Goal: Task Accomplishment & Management: Manage account settings

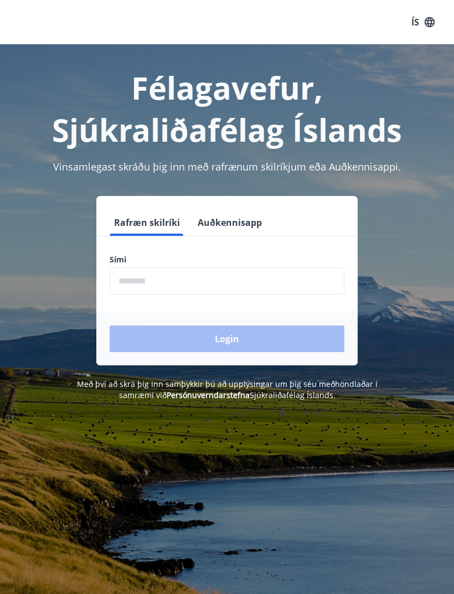
click at [173, 271] on input "phone" at bounding box center [227, 280] width 235 height 27
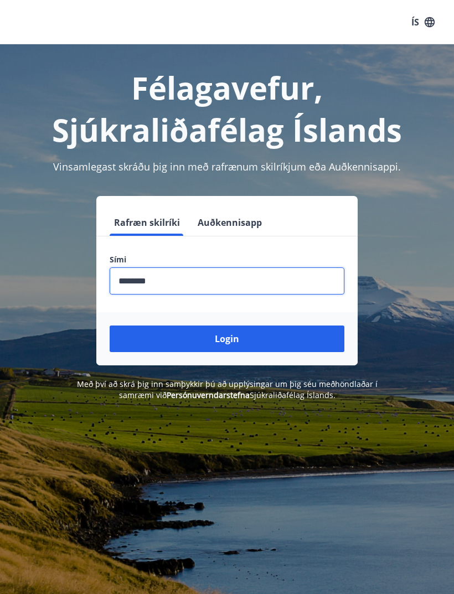
type input "********"
click at [226, 336] on button "Login" at bounding box center [227, 338] width 235 height 27
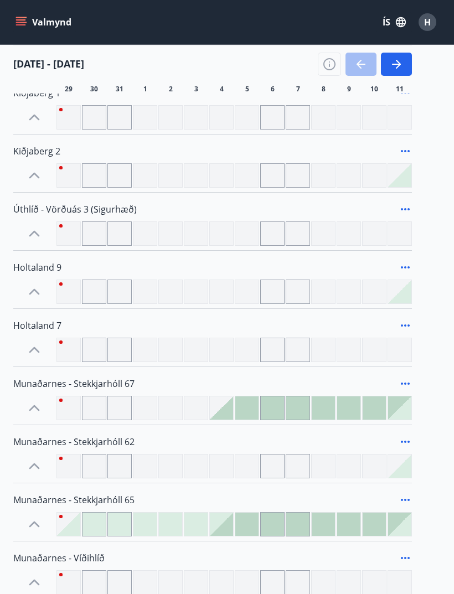
scroll to position [154, 0]
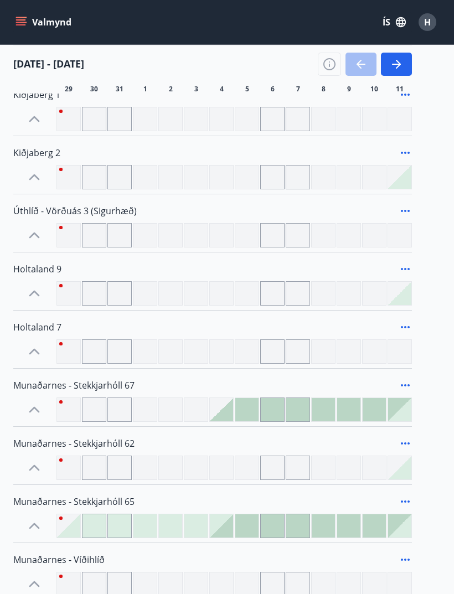
click at [402, 65] on icon "button" at bounding box center [395, 64] width 13 height 13
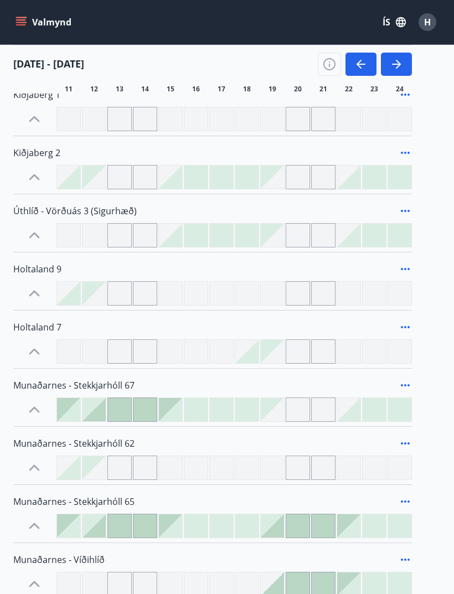
click at [402, 61] on icon "button" at bounding box center [395, 64] width 13 height 13
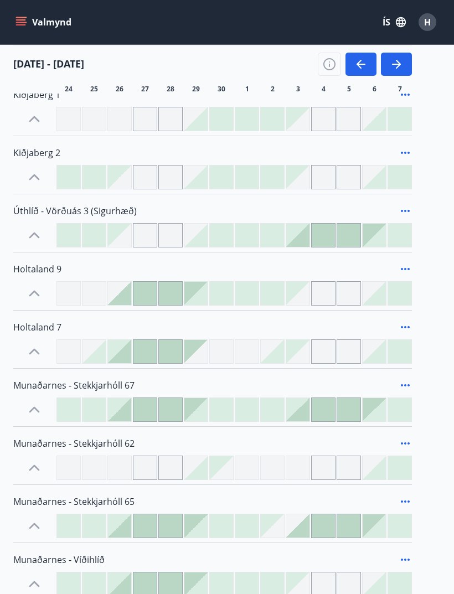
click at [42, 290] on icon at bounding box center [34, 293] width 18 height 18
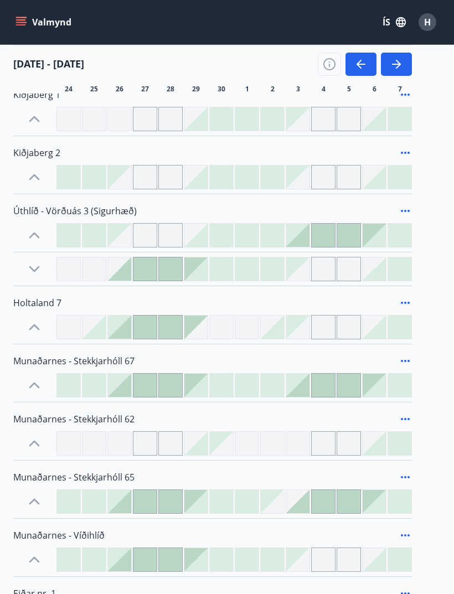
click at [38, 267] on icon at bounding box center [34, 269] width 11 height 6
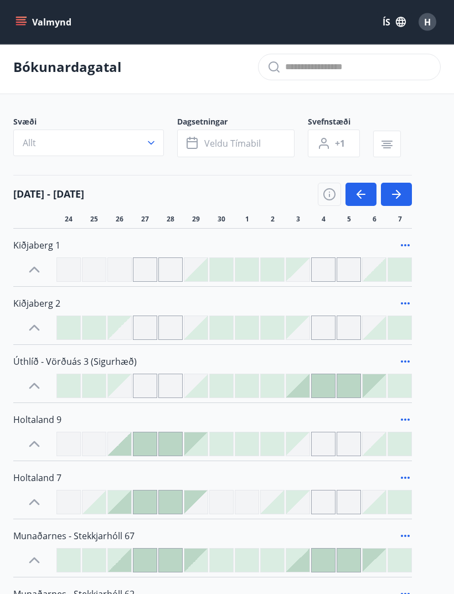
scroll to position [0, 0]
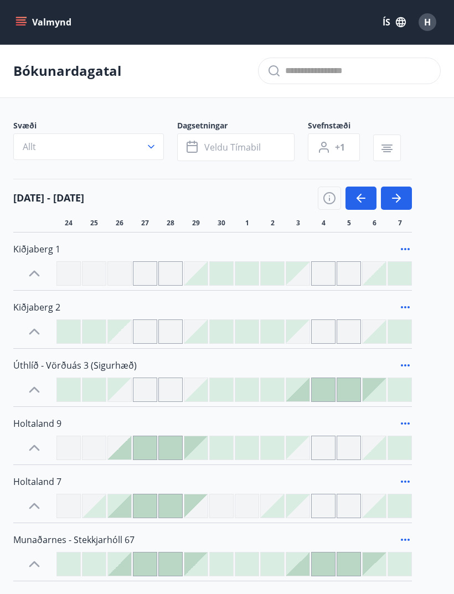
click at [145, 148] on icon "button" at bounding box center [150, 146] width 11 height 11
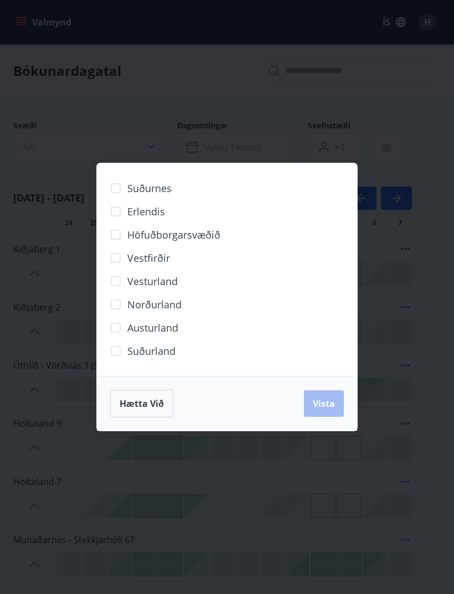
click at [204, 225] on label "Höfuðborgarsvæðið" at bounding box center [162, 234] width 116 height 23
click at [322, 405] on span "Vista" at bounding box center [324, 403] width 22 height 12
